Goal: Answer question/provide support

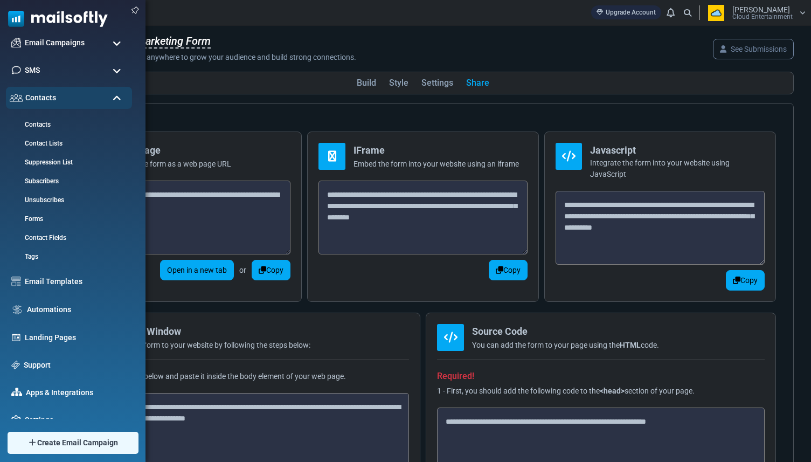
scroll to position [53, 0]
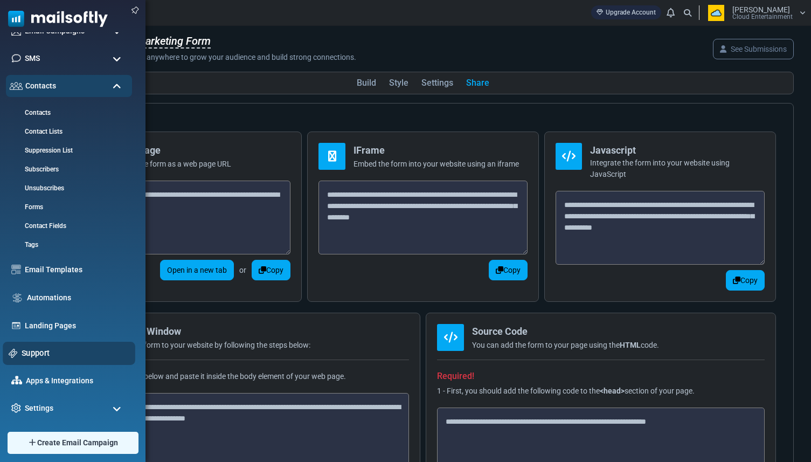
click at [26, 355] on link "Support" at bounding box center [76, 353] width 108 height 12
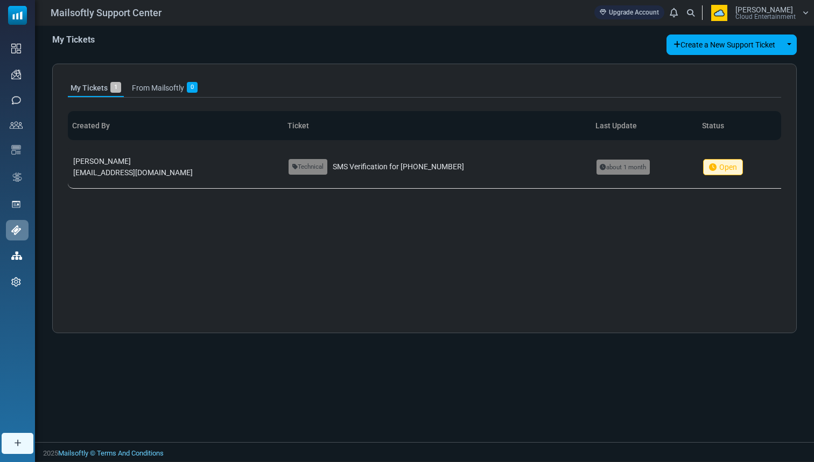
click at [778, 9] on span "İsmail Dönmez" at bounding box center [765, 10] width 58 height 8
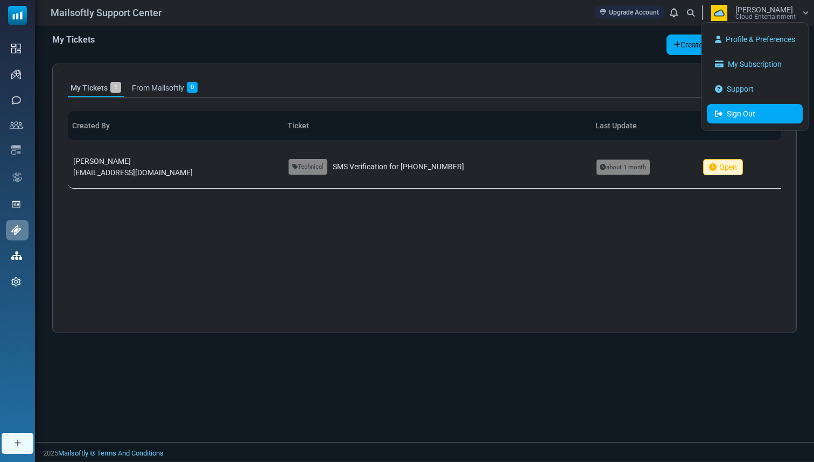
click at [751, 110] on link "Sign Out" at bounding box center [755, 113] width 96 height 19
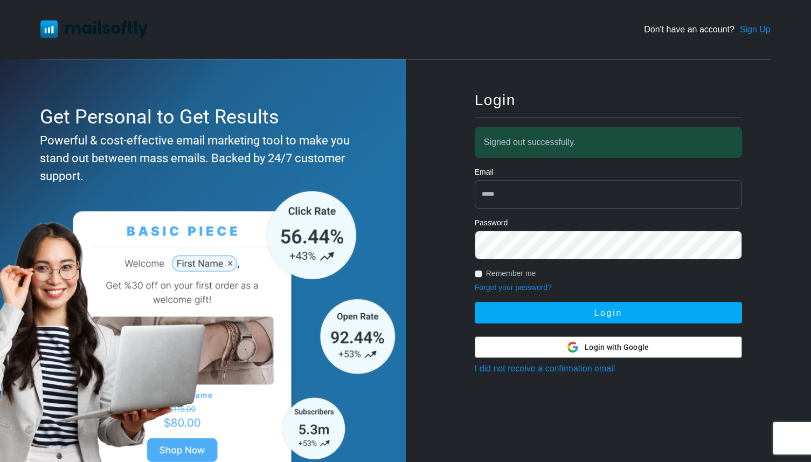
click at [543, 188] on input "email" at bounding box center [608, 194] width 267 height 29
type input "**********"
click at [475, 302] on button "Login" at bounding box center [608, 313] width 267 height 22
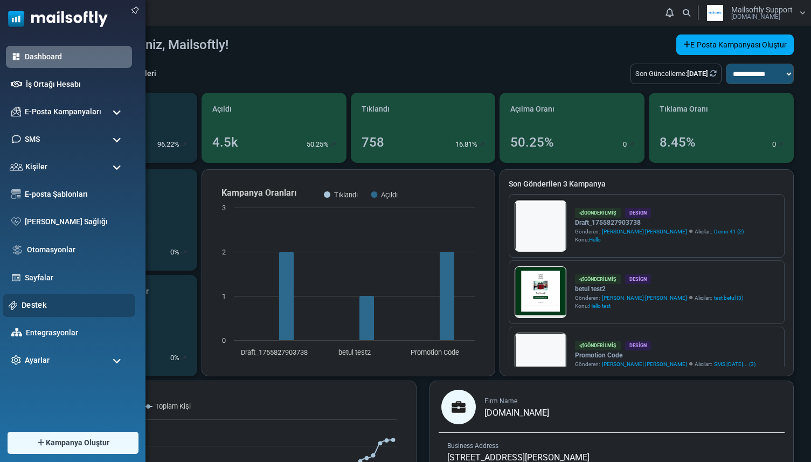
click at [24, 309] on link "Destek" at bounding box center [76, 305] width 108 height 12
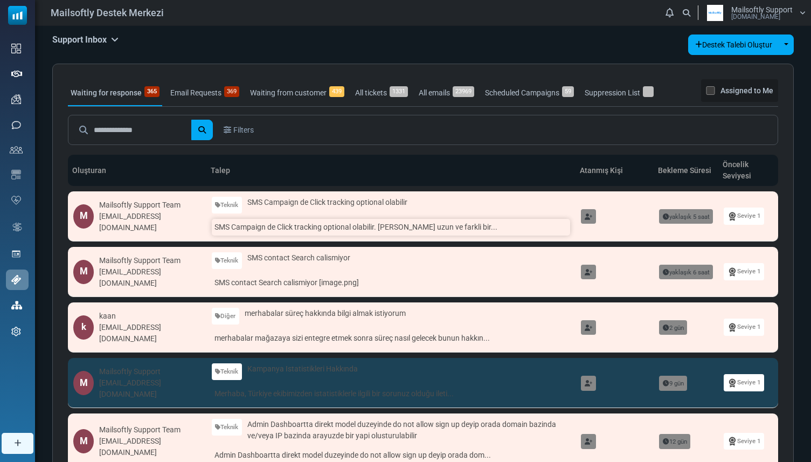
click at [248, 229] on link "SMS Campaign de Click tracking optional olabilir. [PERSON_NAME] uzun ve farkli …" at bounding box center [391, 227] width 358 height 17
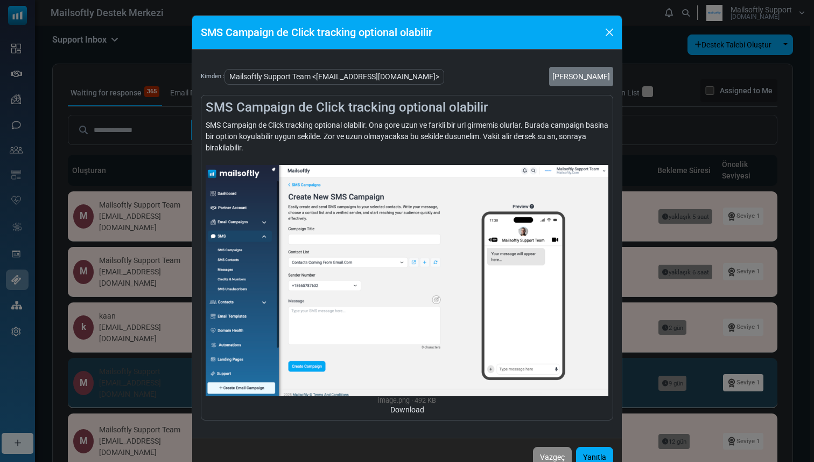
click at [129, 249] on div "SMS Campaign de Click tracking optional olabilir Kimden : Mailsoftly Support Te…" at bounding box center [407, 231] width 814 height 462
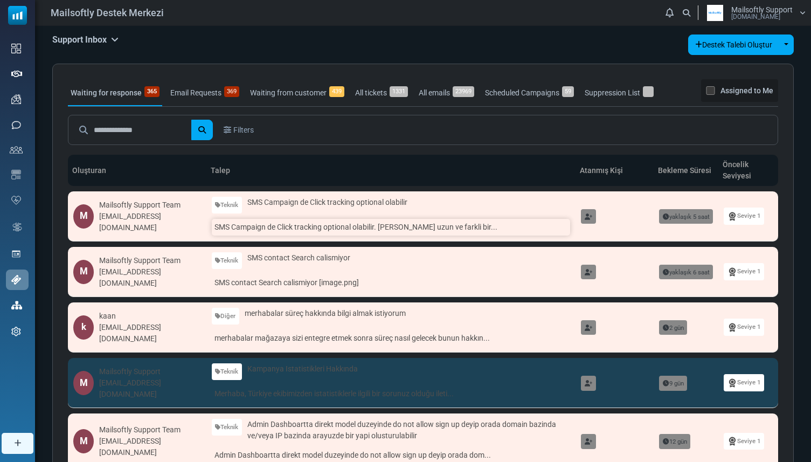
click at [325, 233] on link "SMS Campaign de Click tracking optional olabilir. Ona gore uzun ve farkli bir..." at bounding box center [391, 227] width 358 height 17
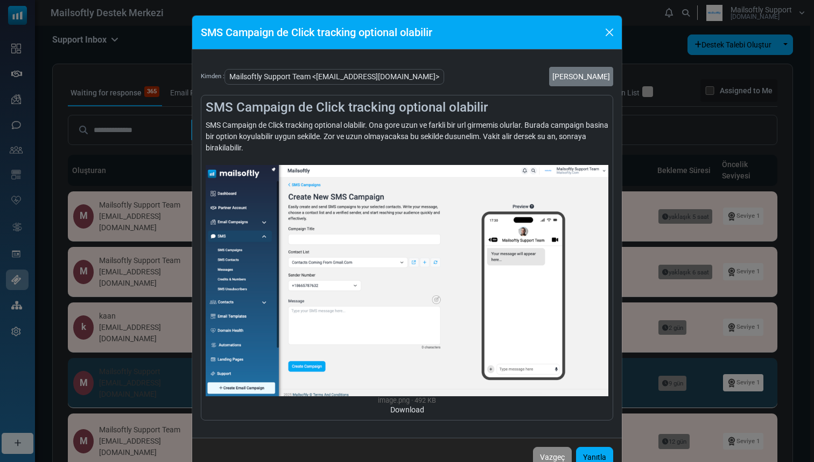
click at [171, 157] on div "SMS Campaign de Click tracking optional olabilir Kimden : Mailsoftly Support Te…" at bounding box center [407, 231] width 814 height 462
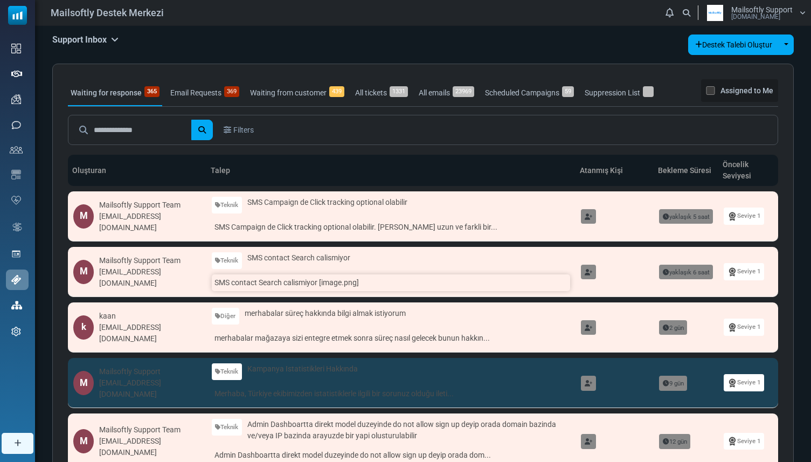
click at [253, 278] on link "SMS contact Search calismiyor [image.png]" at bounding box center [391, 282] width 358 height 17
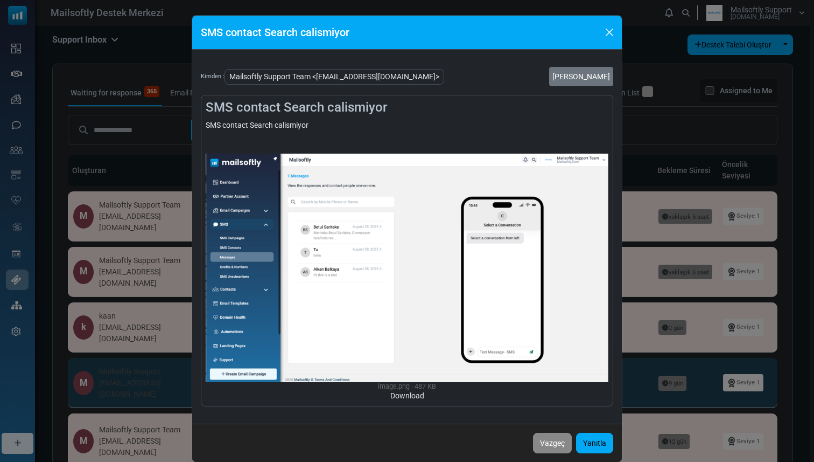
click at [166, 142] on div "SMS contact Search calismiyor Kimden : Mailsoftly Support Team <alkan@mailsoftl…" at bounding box center [407, 231] width 814 height 462
